Goal: Task Accomplishment & Management: Manage account settings

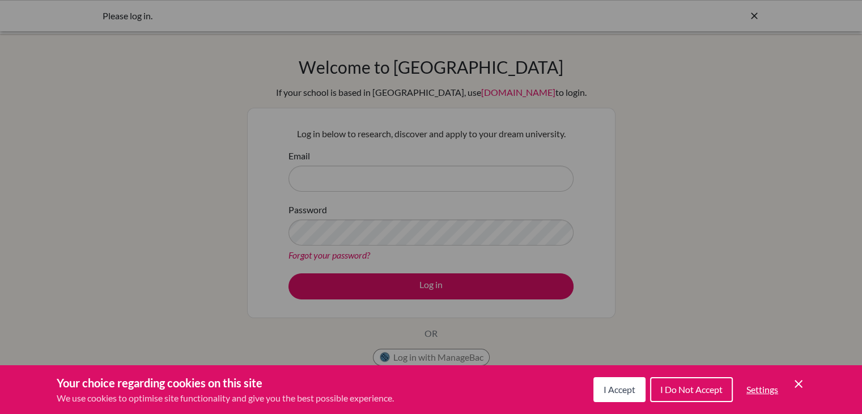
click at [633, 396] on button "I Accept" at bounding box center [620, 389] width 52 height 25
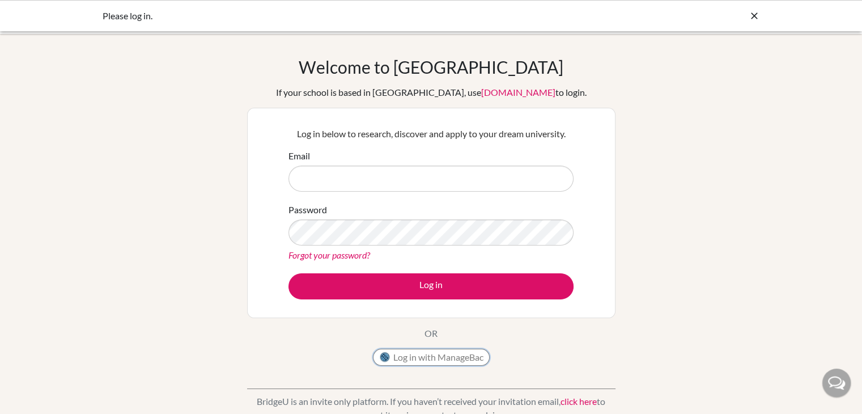
click at [455, 356] on button "Log in with ManageBac" at bounding box center [431, 357] width 117 height 17
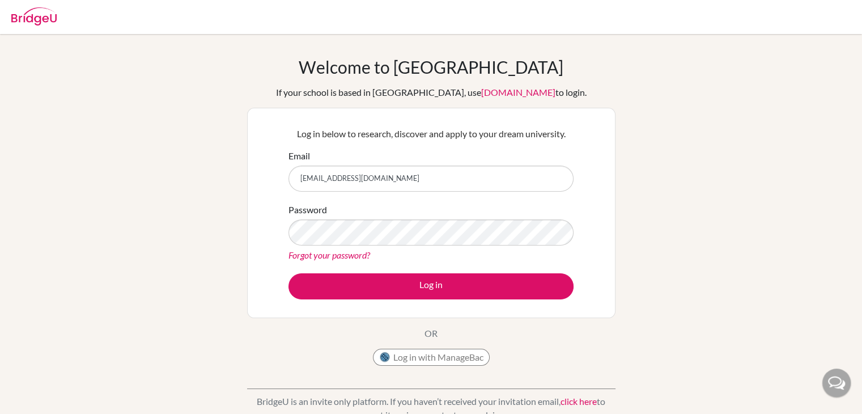
type input "[EMAIL_ADDRESS][DOMAIN_NAME]"
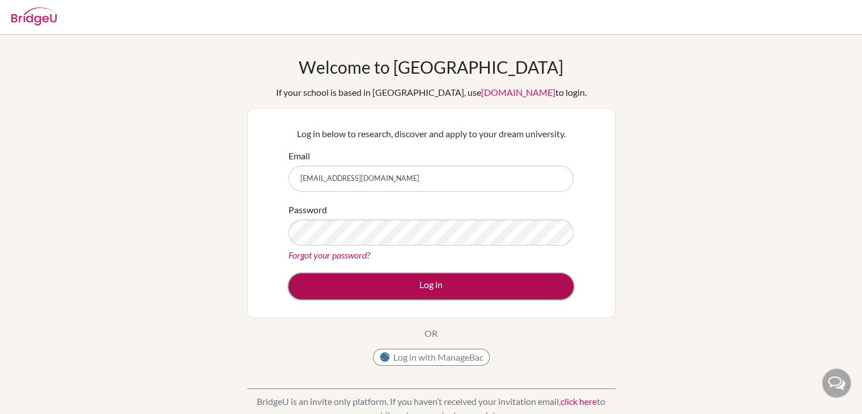
click at [375, 280] on button "Log in" at bounding box center [431, 286] width 285 height 26
